Goal: Entertainment & Leisure: Consume media (video, audio)

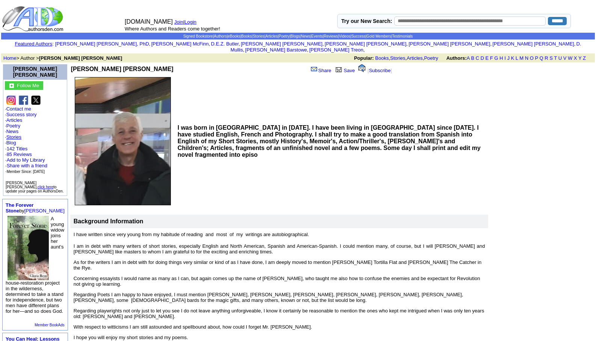
click at [18, 134] on link "Stories" at bounding box center [13, 137] width 15 height 6
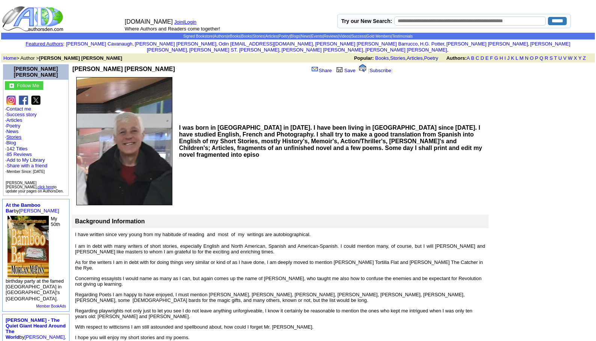
click at [15, 134] on link "Stories" at bounding box center [13, 137] width 15 height 6
